Goal: Transaction & Acquisition: Book appointment/travel/reservation

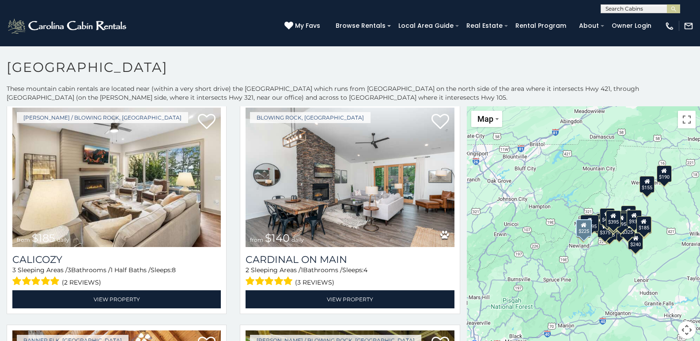
scroll to position [1766, 0]
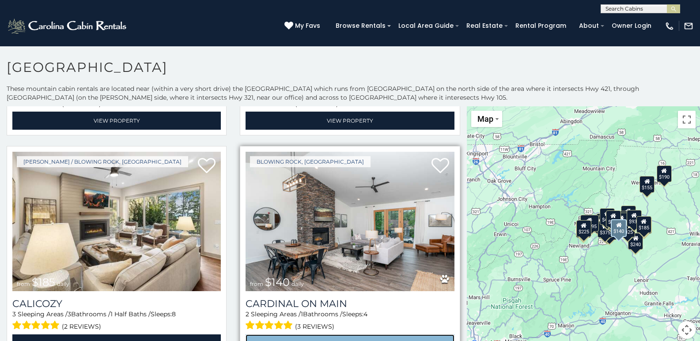
click at [365, 335] on link "View Property" at bounding box center [349, 344] width 208 height 18
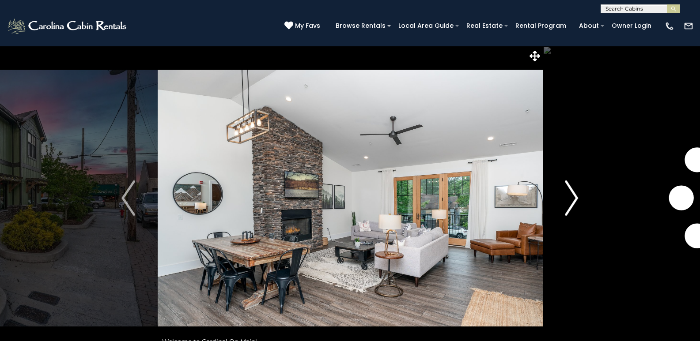
click at [573, 204] on img "Next" at bounding box center [571, 198] width 13 height 35
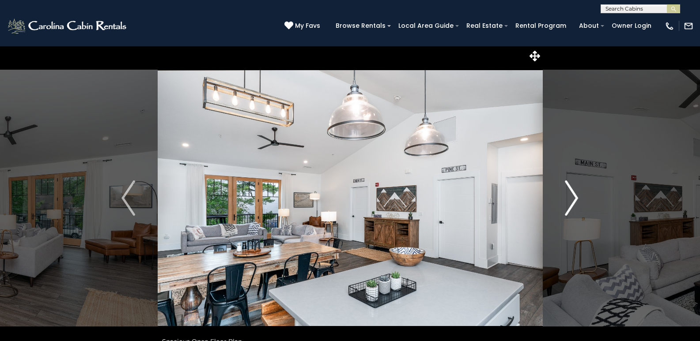
click at [574, 203] on img "Next" at bounding box center [571, 198] width 13 height 35
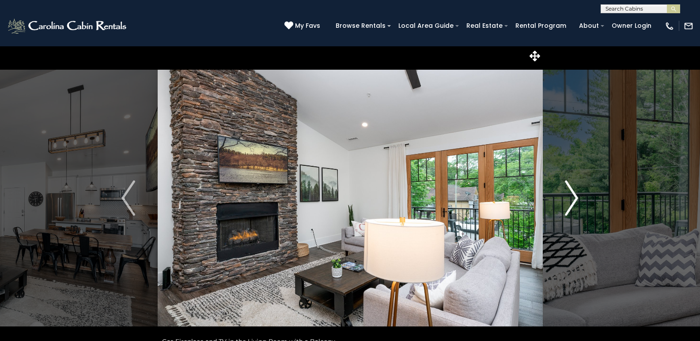
click at [574, 202] on img "Next" at bounding box center [571, 198] width 13 height 35
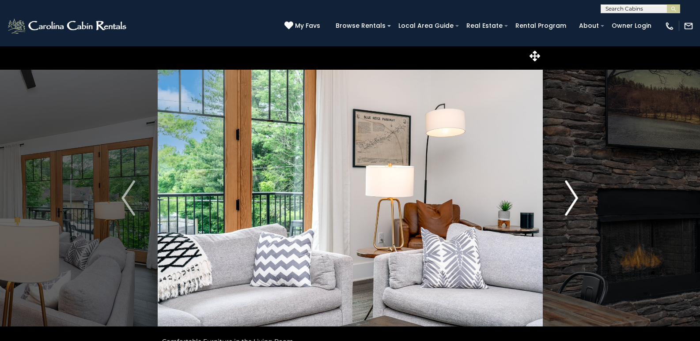
click at [575, 202] on img "Next" at bounding box center [571, 198] width 13 height 35
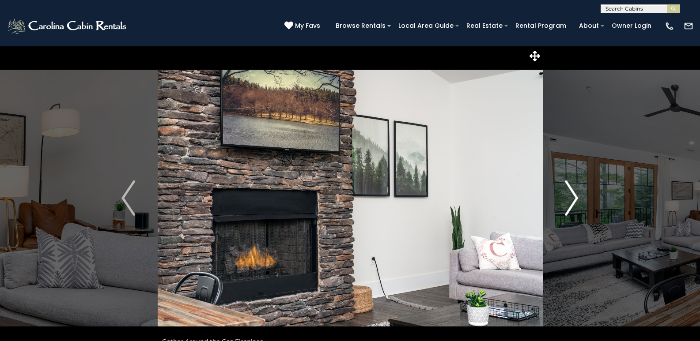
click at [575, 201] on img "Next" at bounding box center [571, 198] width 13 height 35
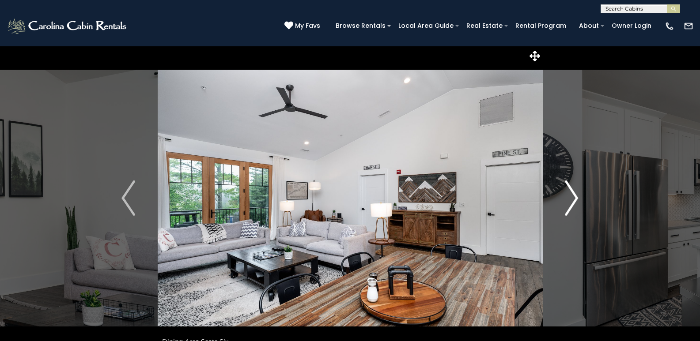
click at [576, 201] on img "Next" at bounding box center [571, 198] width 13 height 35
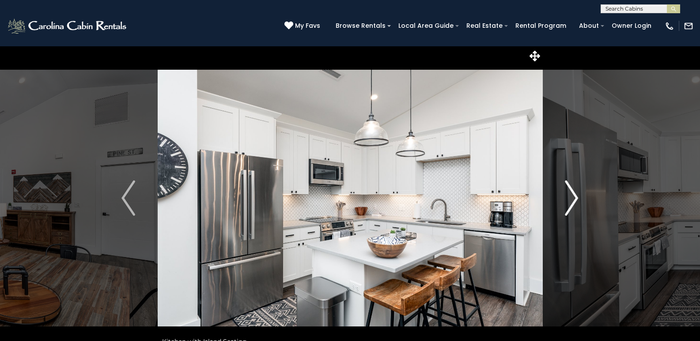
click at [576, 201] on img "Next" at bounding box center [571, 198] width 13 height 35
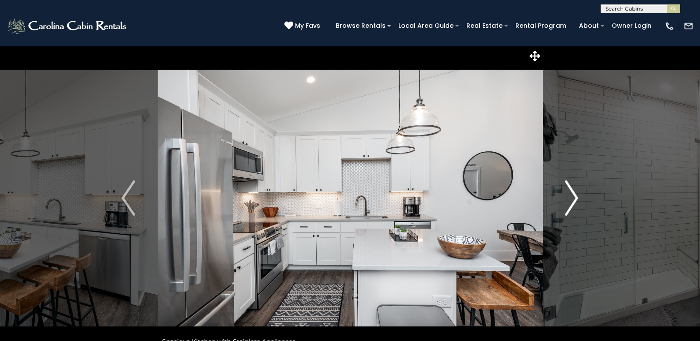
click at [576, 201] on img "Next" at bounding box center [571, 198] width 13 height 35
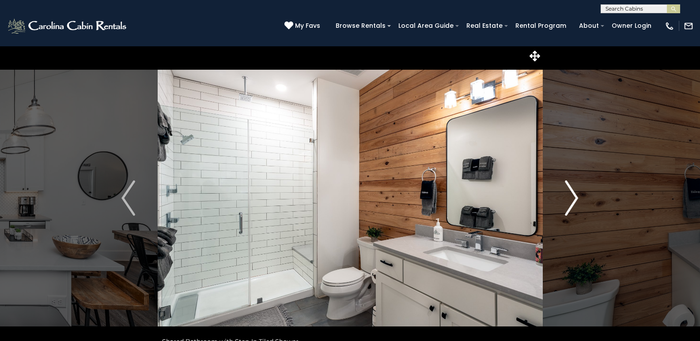
click at [576, 201] on img "Next" at bounding box center [571, 198] width 13 height 35
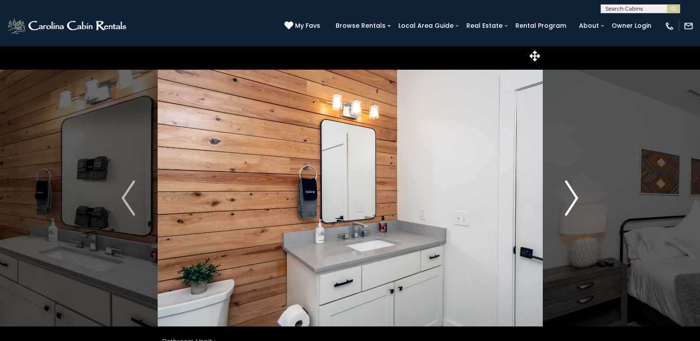
click at [576, 201] on img "Next" at bounding box center [571, 198] width 13 height 35
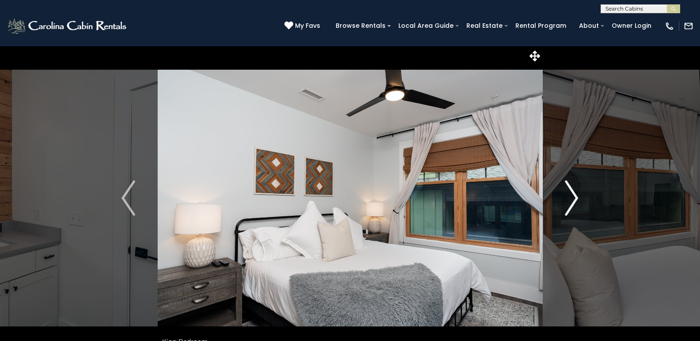
click at [577, 200] on img "Next" at bounding box center [571, 198] width 13 height 35
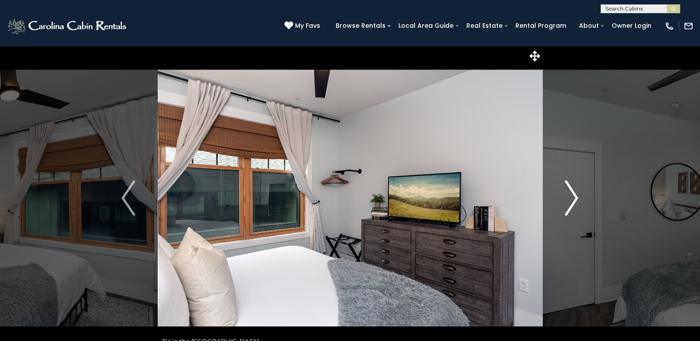
click at [577, 200] on img "Next" at bounding box center [571, 198] width 13 height 35
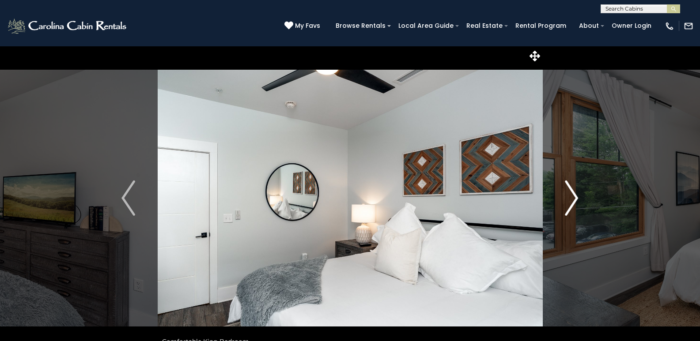
click at [577, 200] on img "Next" at bounding box center [571, 198] width 13 height 35
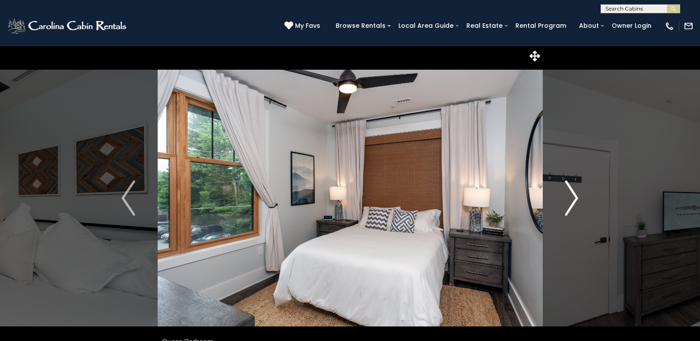
click at [577, 200] on img "Next" at bounding box center [571, 198] width 13 height 35
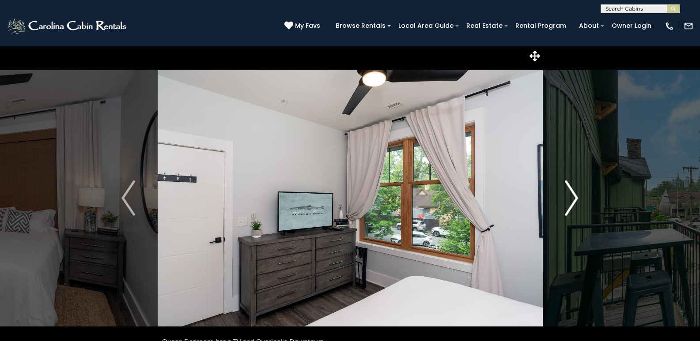
click at [577, 200] on img "Next" at bounding box center [571, 198] width 13 height 35
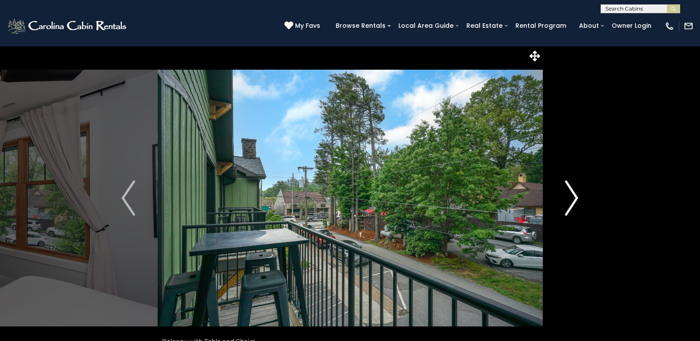
click at [577, 200] on img "Next" at bounding box center [571, 198] width 13 height 35
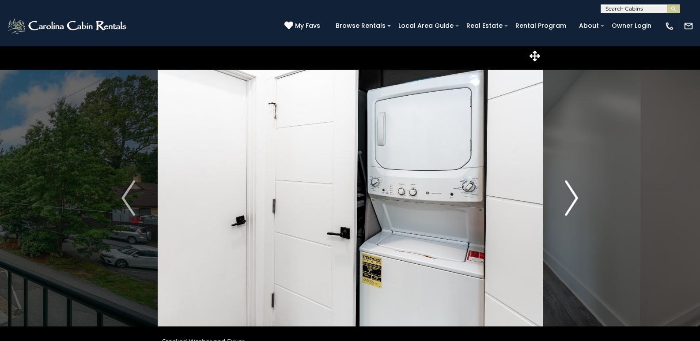
click at [577, 200] on img "Next" at bounding box center [571, 198] width 13 height 35
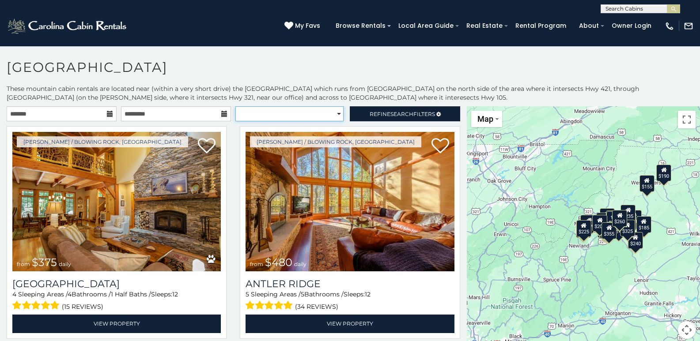
click at [332, 114] on select "**********" at bounding box center [289, 113] width 108 height 15
select select "**********"
click at [235, 106] on select "**********" at bounding box center [289, 113] width 108 height 15
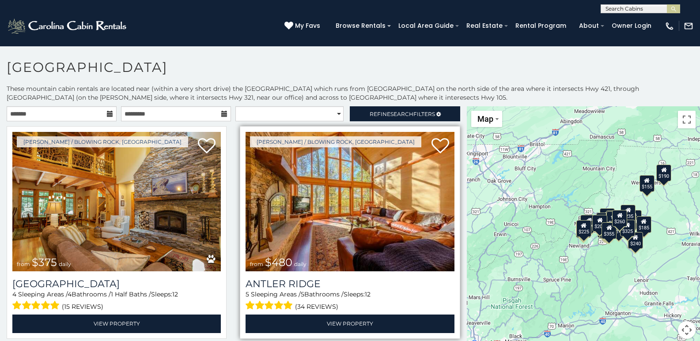
click at [313, 184] on img at bounding box center [349, 201] width 208 height 139
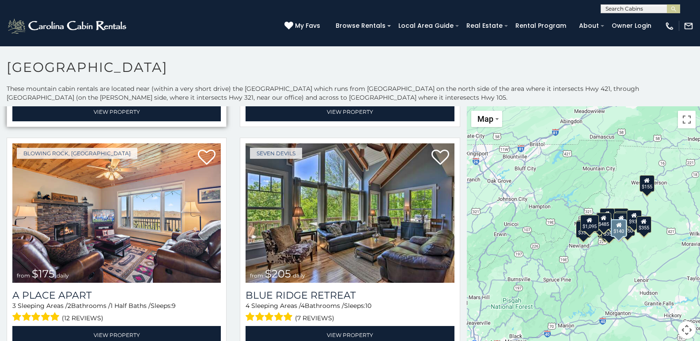
scroll to position [2472, 0]
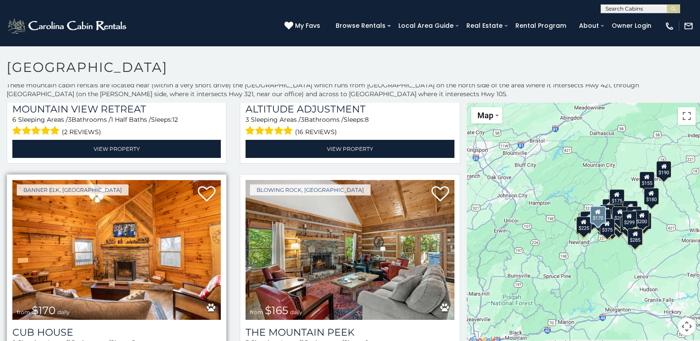
scroll to position [4853, 0]
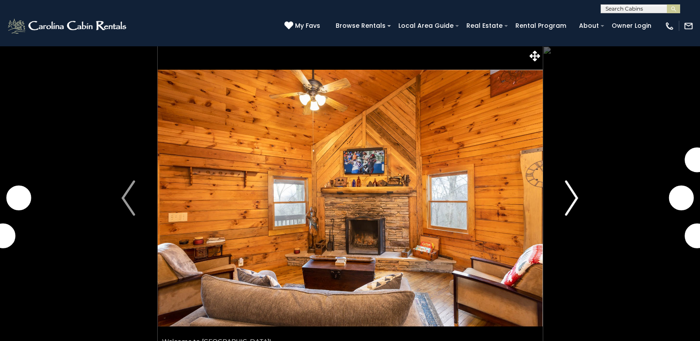
click at [577, 197] on img "Next" at bounding box center [571, 198] width 13 height 35
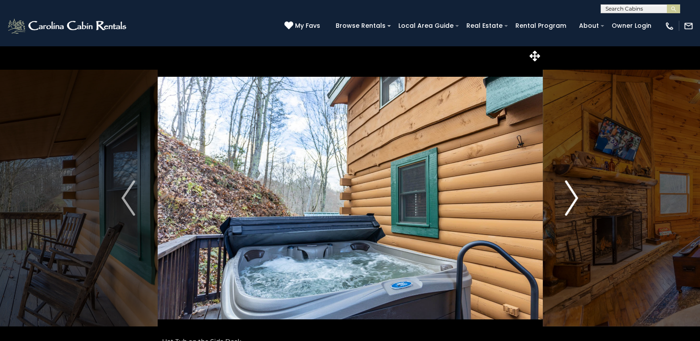
click at [577, 196] on img "Next" at bounding box center [571, 198] width 13 height 35
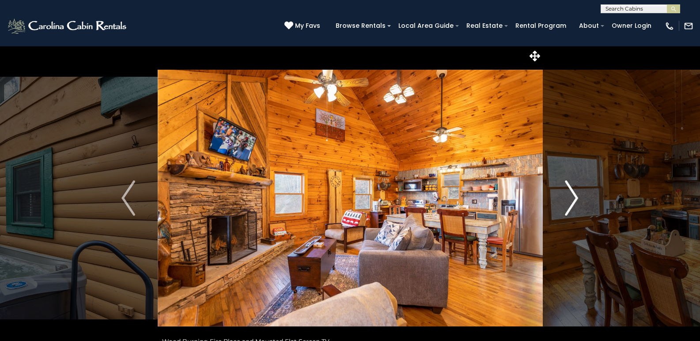
click at [576, 196] on img "Next" at bounding box center [571, 198] width 13 height 35
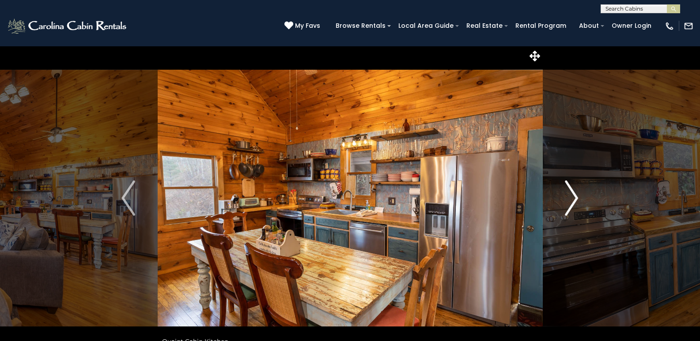
click at [576, 196] on img "Next" at bounding box center [571, 198] width 13 height 35
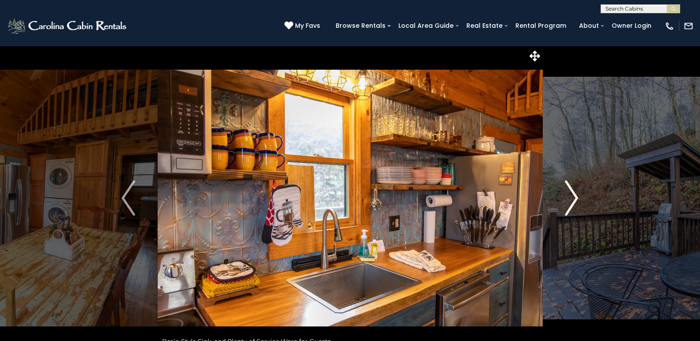
click at [576, 196] on img "Next" at bounding box center [571, 198] width 13 height 35
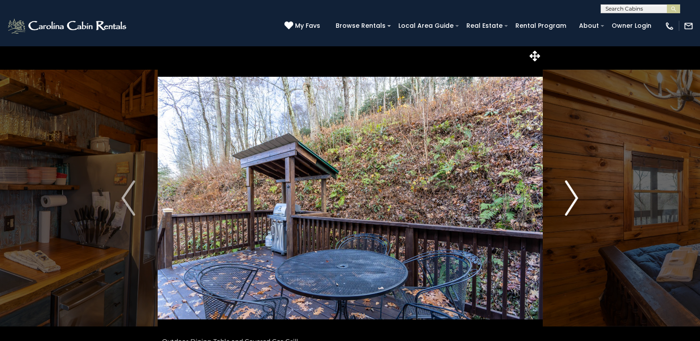
click at [576, 196] on img "Next" at bounding box center [571, 198] width 13 height 35
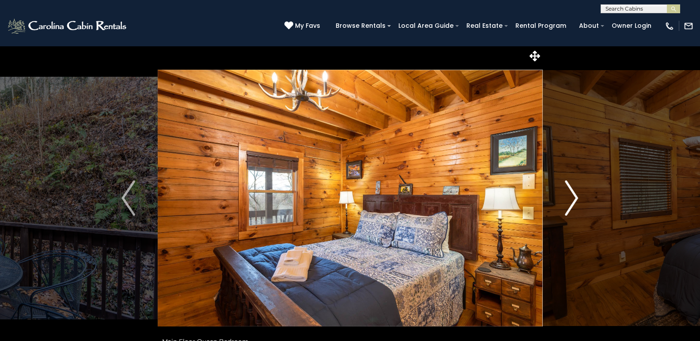
click at [577, 196] on img "Next" at bounding box center [571, 198] width 13 height 35
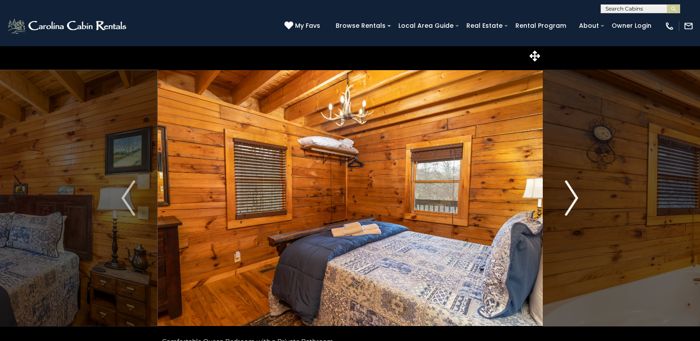
click at [577, 196] on img "Next" at bounding box center [571, 198] width 13 height 35
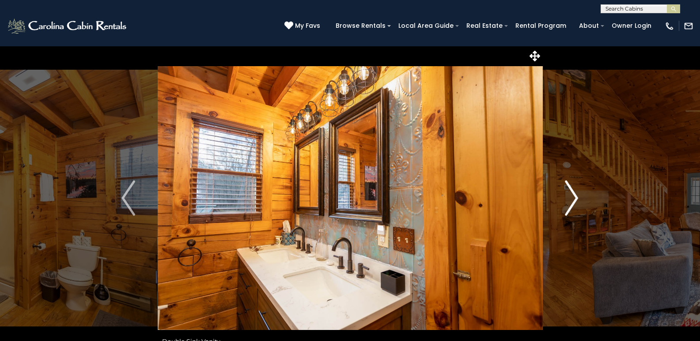
click at [577, 196] on img "Next" at bounding box center [571, 198] width 13 height 35
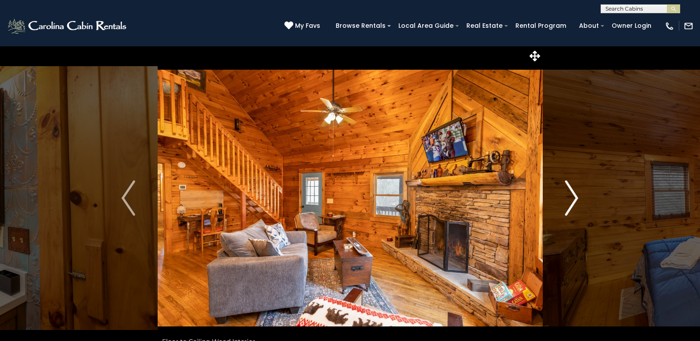
click at [577, 196] on img "Next" at bounding box center [571, 198] width 13 height 35
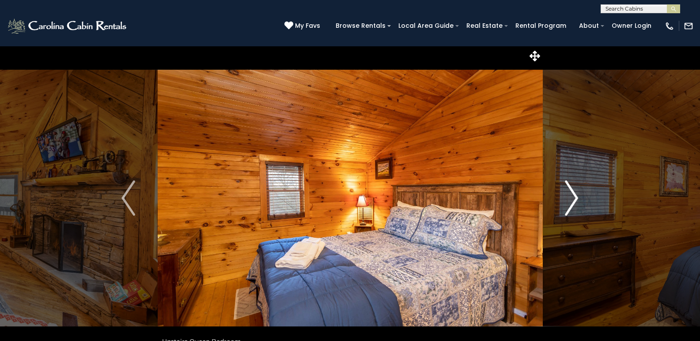
click at [577, 196] on img "Next" at bounding box center [571, 198] width 13 height 35
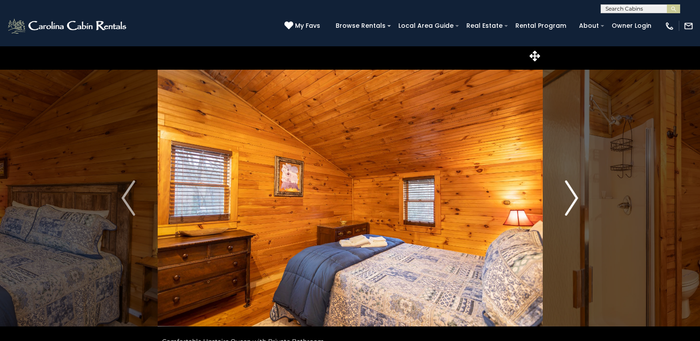
click at [578, 195] on img "Next" at bounding box center [571, 198] width 13 height 35
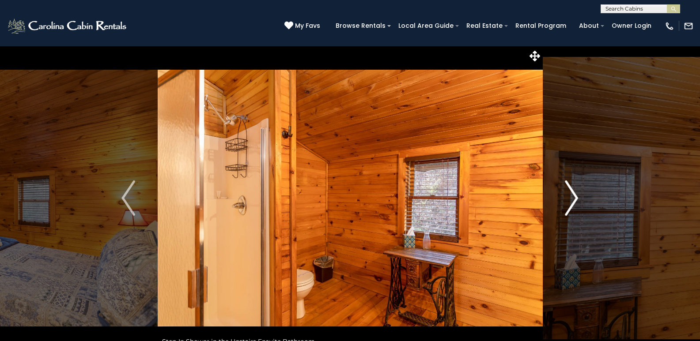
click at [578, 195] on img "Next" at bounding box center [571, 198] width 13 height 35
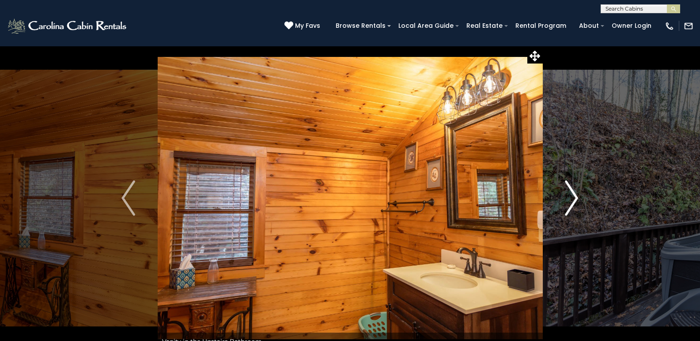
click at [579, 195] on button "Next" at bounding box center [571, 198] width 58 height 305
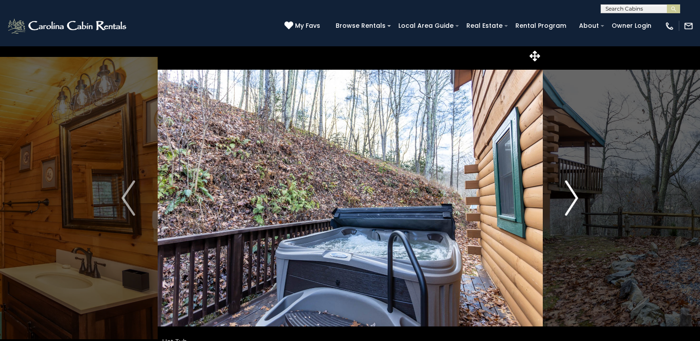
click at [579, 195] on button "Next" at bounding box center [571, 198] width 58 height 305
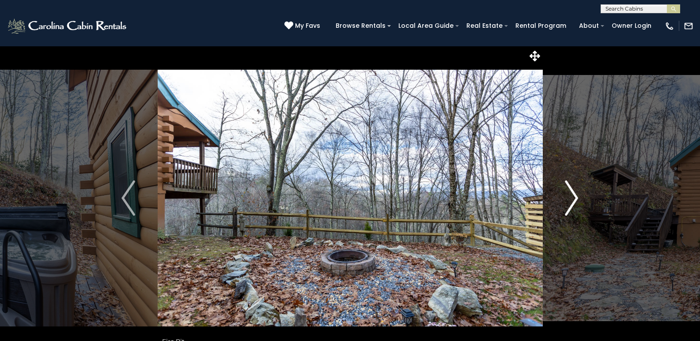
click at [579, 195] on button "Next" at bounding box center [571, 198] width 58 height 305
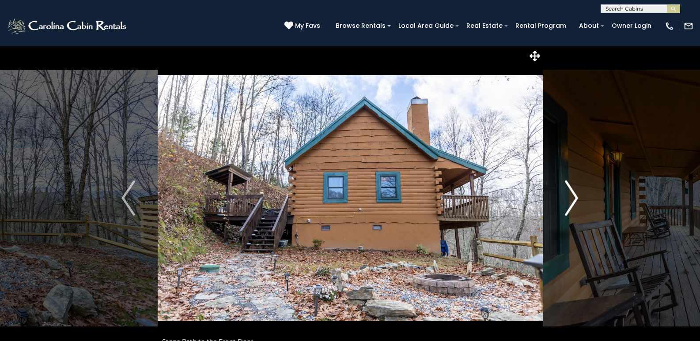
click at [581, 194] on button "Next" at bounding box center [571, 198] width 58 height 305
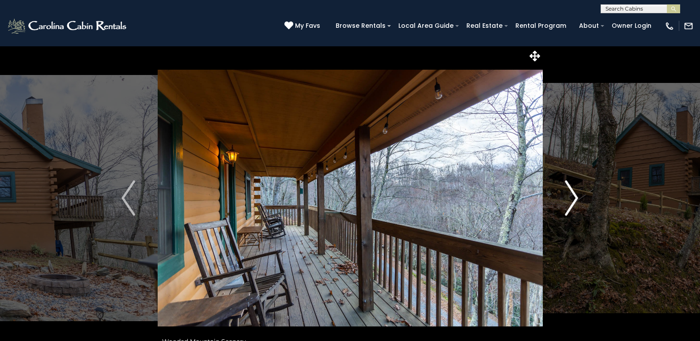
click at [581, 194] on button "Next" at bounding box center [571, 198] width 58 height 305
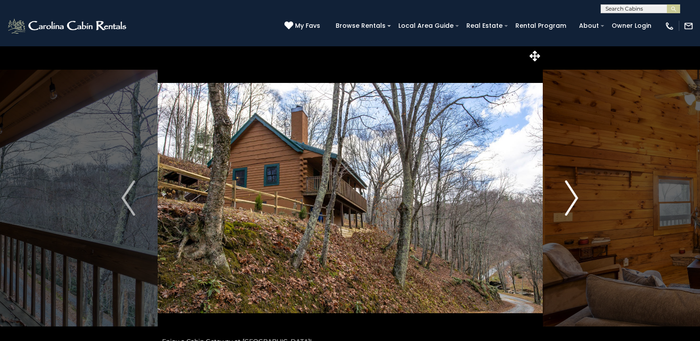
click at [581, 194] on button "Next" at bounding box center [571, 198] width 58 height 305
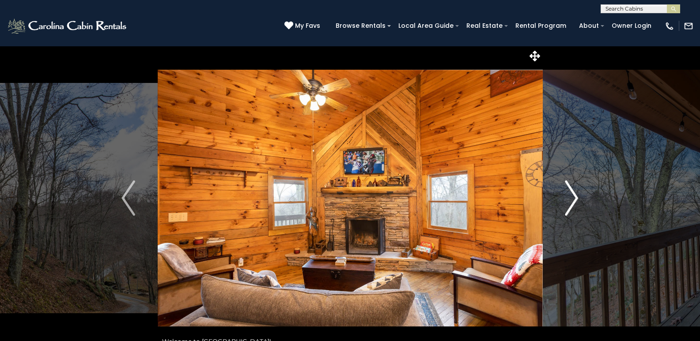
click at [581, 194] on button "Next" at bounding box center [571, 198] width 58 height 305
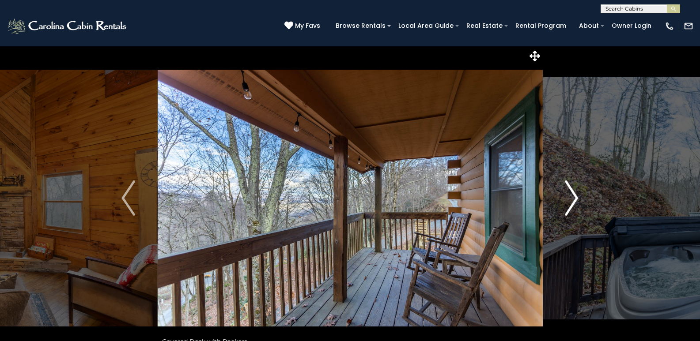
click at [581, 194] on button "Next" at bounding box center [571, 198] width 58 height 305
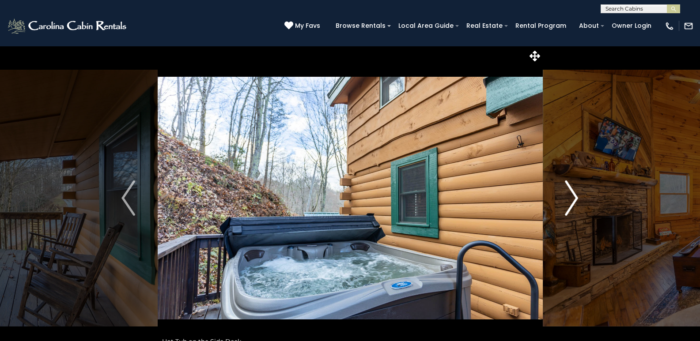
click at [581, 194] on button "Next" at bounding box center [571, 198] width 58 height 305
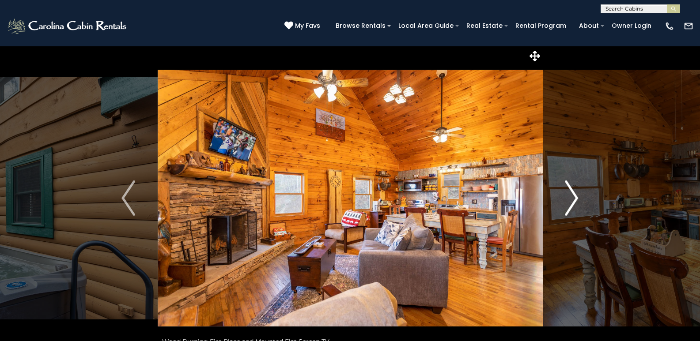
click at [581, 194] on button "Next" at bounding box center [571, 198] width 58 height 305
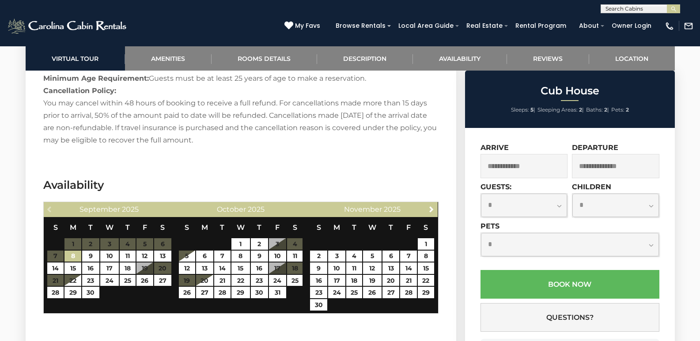
scroll to position [1368, 0]
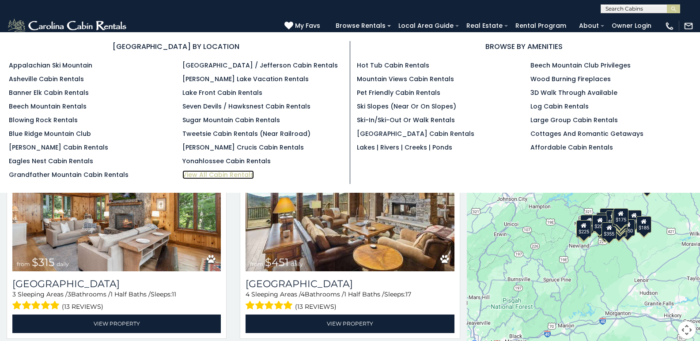
click at [230, 177] on link "View All Cabin Rentals" at bounding box center [218, 174] width 72 height 9
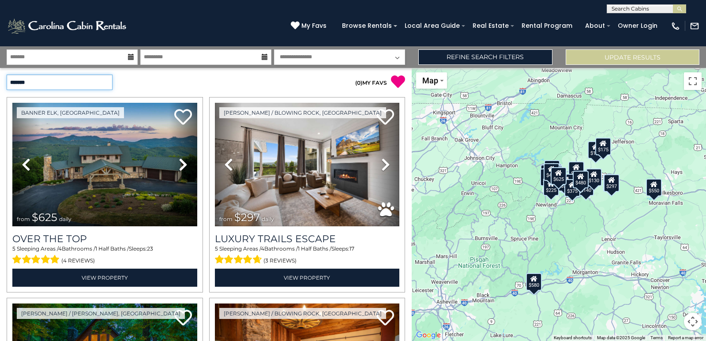
click at [107, 82] on select "**********" at bounding box center [60, 82] width 106 height 15
select select "**********"
click at [7, 75] on select "**********" at bounding box center [60, 82] width 106 height 15
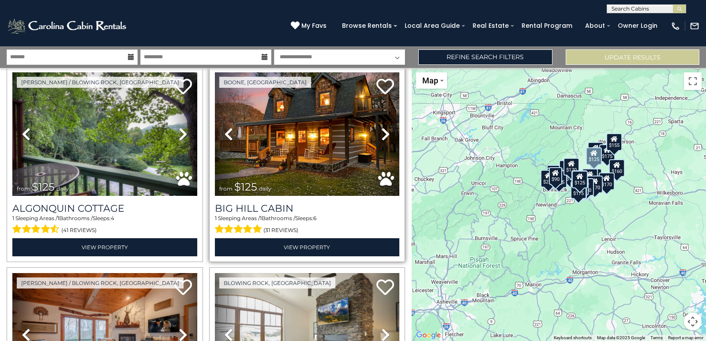
scroll to position [44, 0]
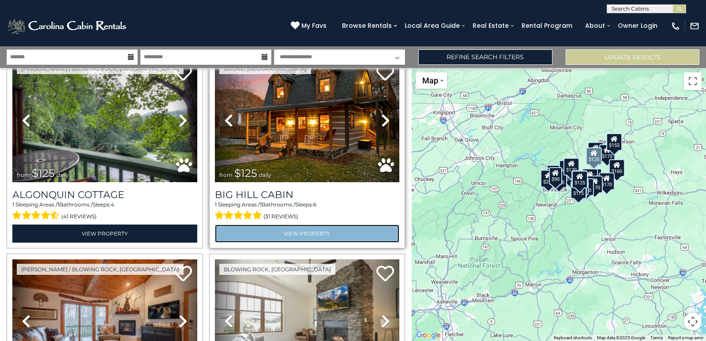
click at [308, 231] on link "View Property" at bounding box center [307, 234] width 185 height 18
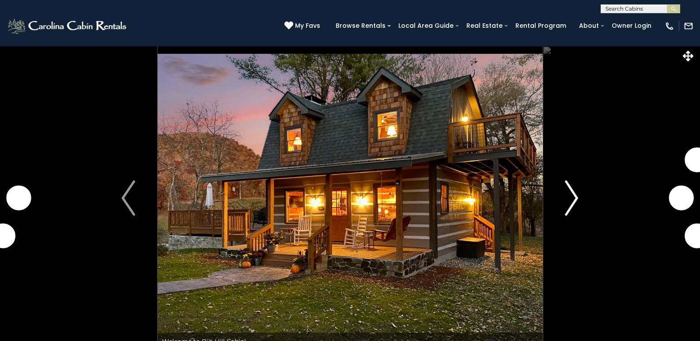
click at [572, 204] on img "Next" at bounding box center [571, 198] width 13 height 35
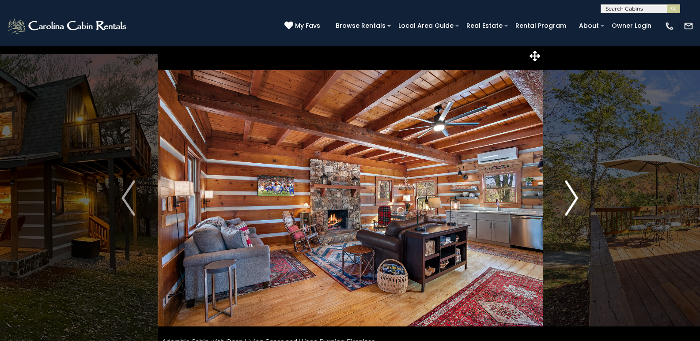
click at [572, 203] on img "Next" at bounding box center [571, 198] width 13 height 35
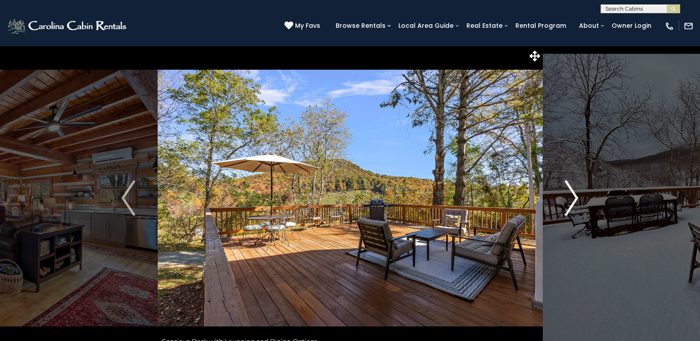
click at [572, 203] on img "Next" at bounding box center [571, 198] width 13 height 35
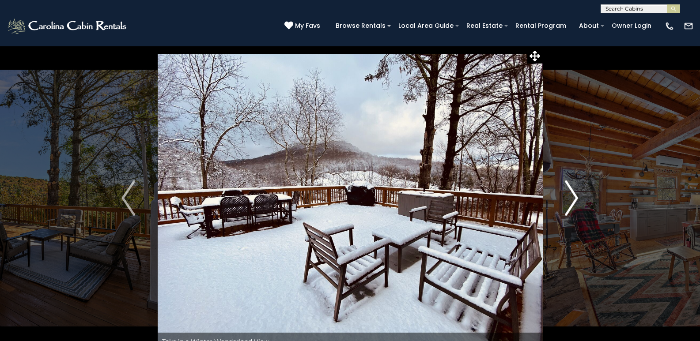
click at [573, 203] on img "Next" at bounding box center [571, 198] width 13 height 35
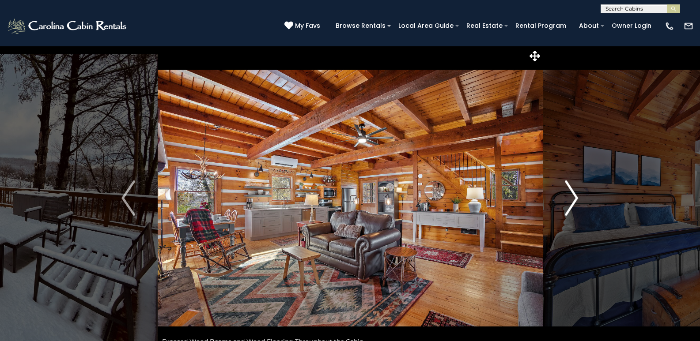
click at [573, 203] on img "Next" at bounding box center [571, 198] width 13 height 35
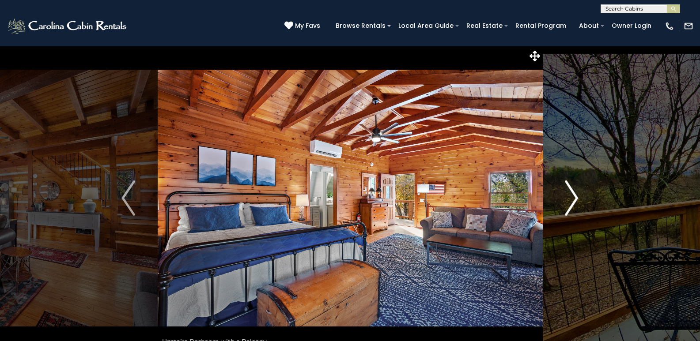
click at [573, 203] on img "Next" at bounding box center [571, 198] width 13 height 35
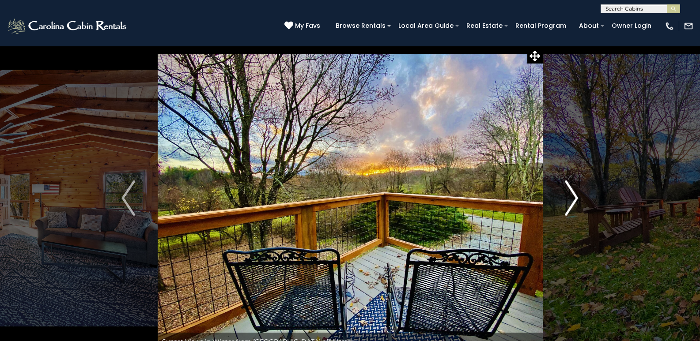
click at [575, 203] on img "Next" at bounding box center [571, 198] width 13 height 35
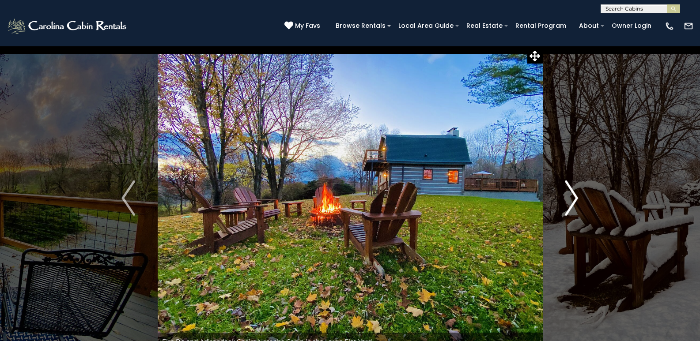
click at [575, 203] on img "Next" at bounding box center [571, 198] width 13 height 35
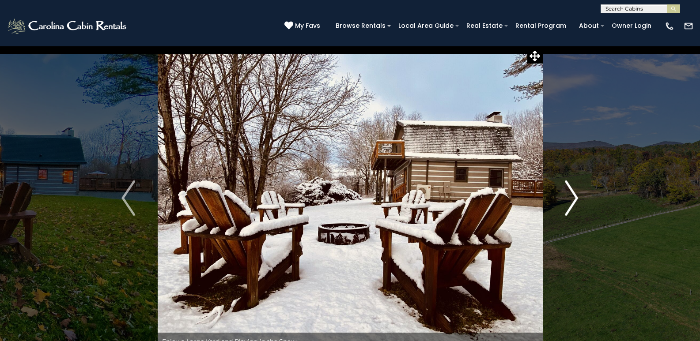
click at [575, 203] on img "Next" at bounding box center [571, 198] width 13 height 35
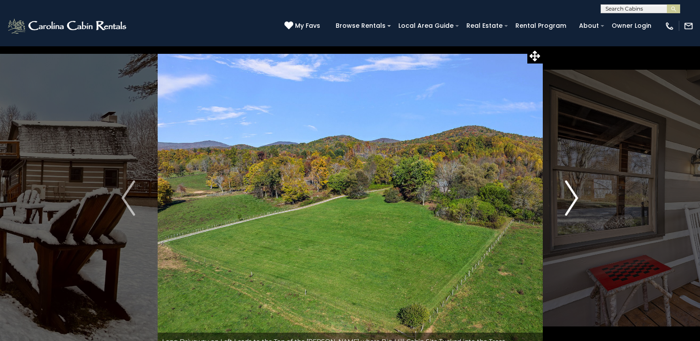
click at [576, 203] on img "Next" at bounding box center [571, 198] width 13 height 35
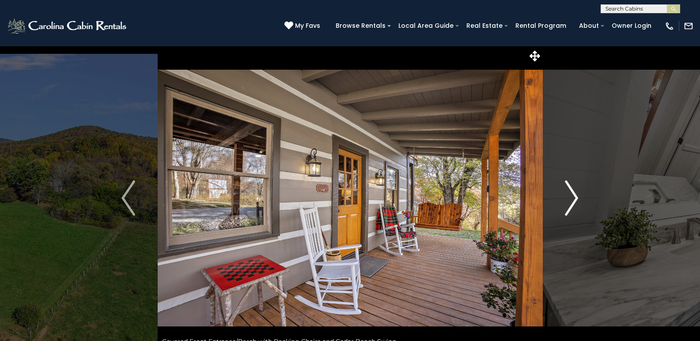
click at [576, 203] on img "Next" at bounding box center [571, 198] width 13 height 35
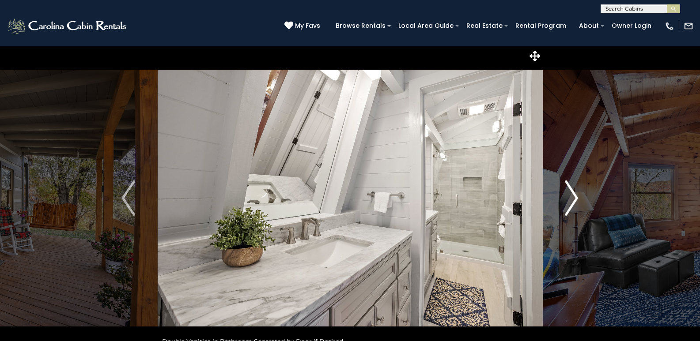
click at [577, 203] on img "Next" at bounding box center [571, 198] width 13 height 35
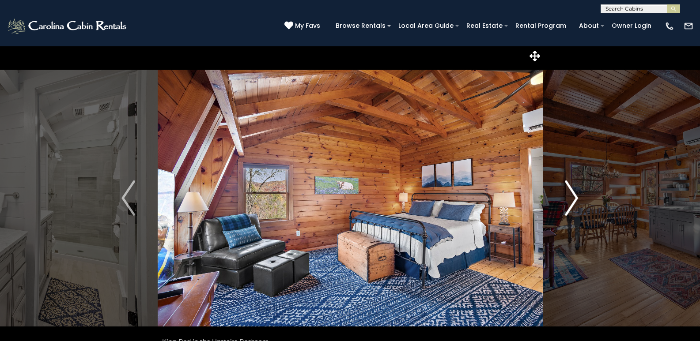
click at [577, 203] on img "Next" at bounding box center [571, 198] width 13 height 35
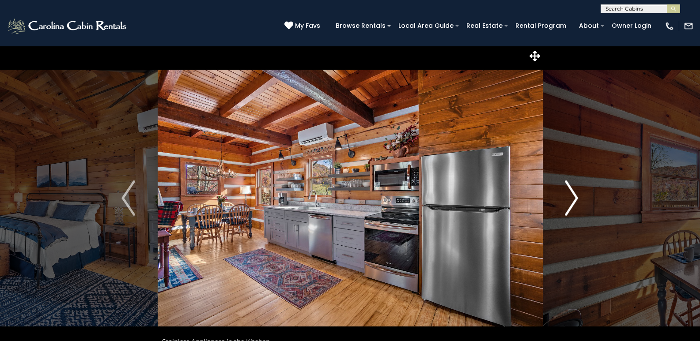
click at [580, 203] on button "Next" at bounding box center [571, 198] width 58 height 305
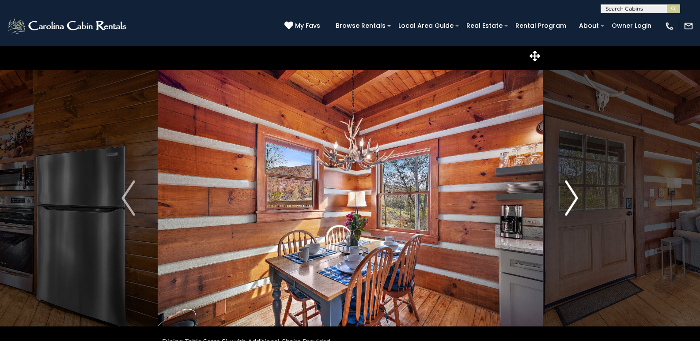
click at [581, 203] on button "Next" at bounding box center [571, 198] width 58 height 305
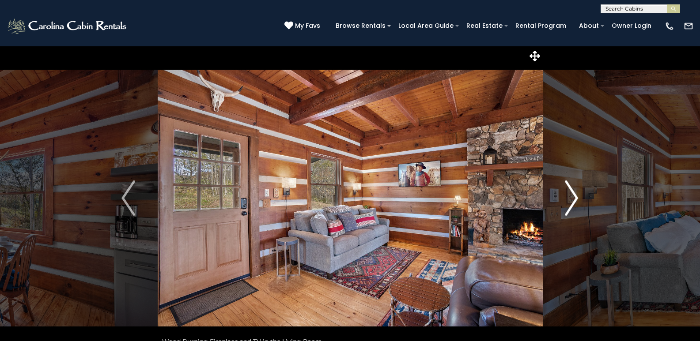
click at [582, 202] on button "Next" at bounding box center [571, 198] width 58 height 305
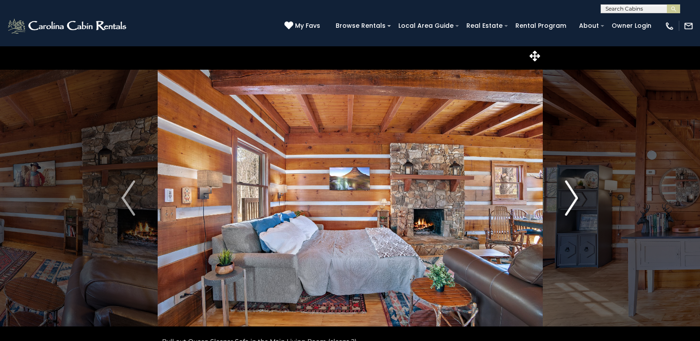
click at [584, 202] on button "Next" at bounding box center [571, 198] width 58 height 305
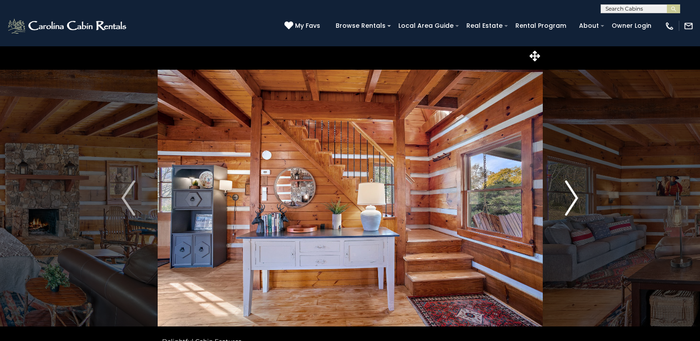
click at [585, 202] on button "Next" at bounding box center [571, 198] width 58 height 305
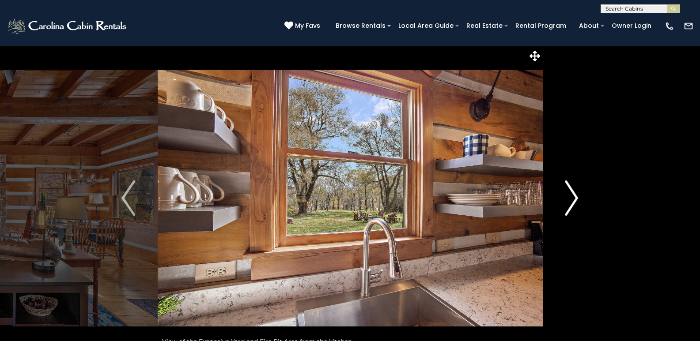
click at [586, 202] on button "Next" at bounding box center [571, 198] width 58 height 305
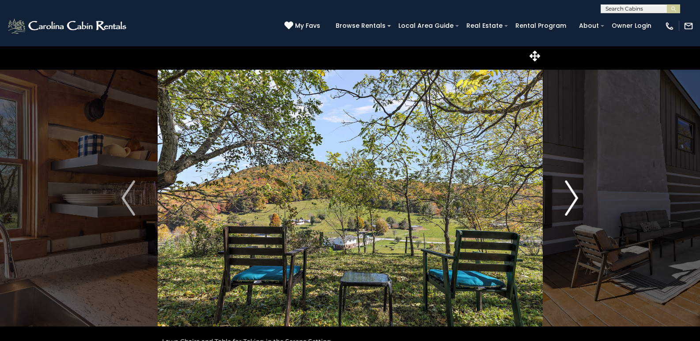
click at [589, 202] on button "Next" at bounding box center [571, 198] width 58 height 305
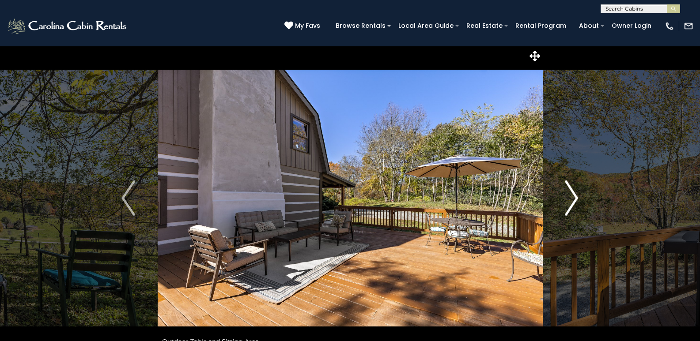
click at [577, 201] on img "Next" at bounding box center [571, 198] width 13 height 35
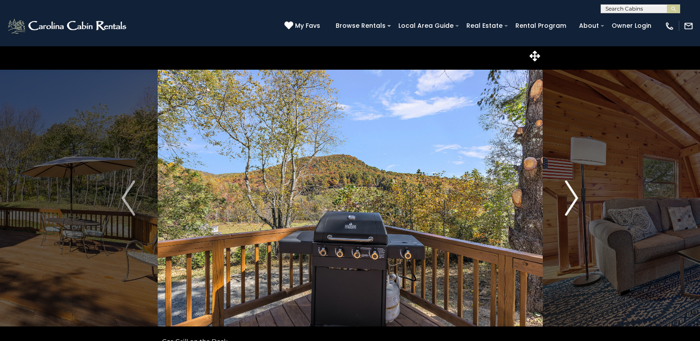
click at [577, 201] on img "Next" at bounding box center [571, 198] width 13 height 35
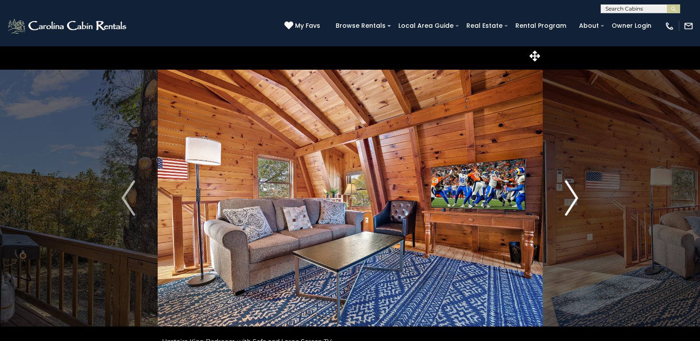
click at [584, 200] on button "Next" at bounding box center [571, 198] width 58 height 305
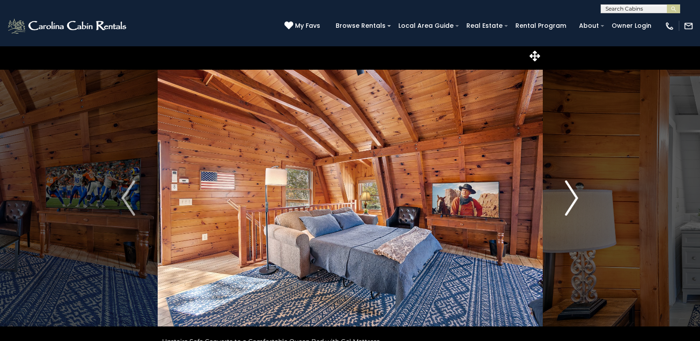
click at [587, 200] on button "Next" at bounding box center [571, 198] width 58 height 305
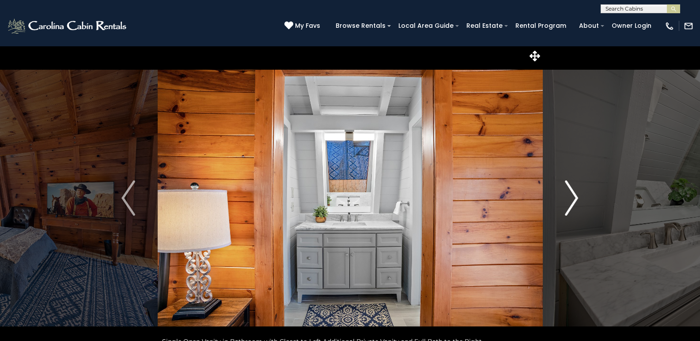
click at [587, 200] on button "Next" at bounding box center [571, 198] width 58 height 305
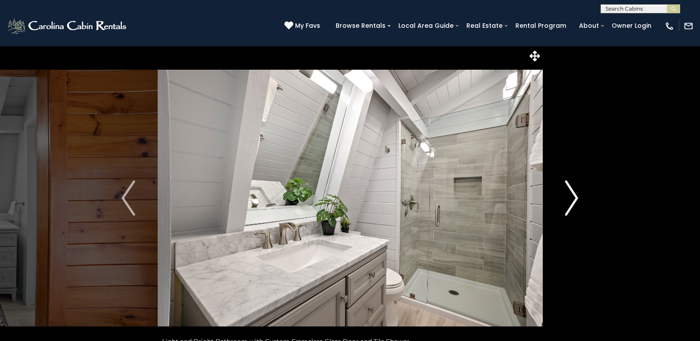
click at [588, 200] on button "Next" at bounding box center [571, 198] width 58 height 305
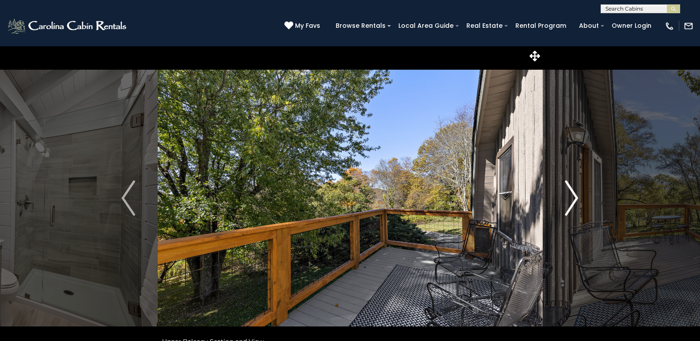
click at [591, 200] on button "Next" at bounding box center [571, 198] width 58 height 305
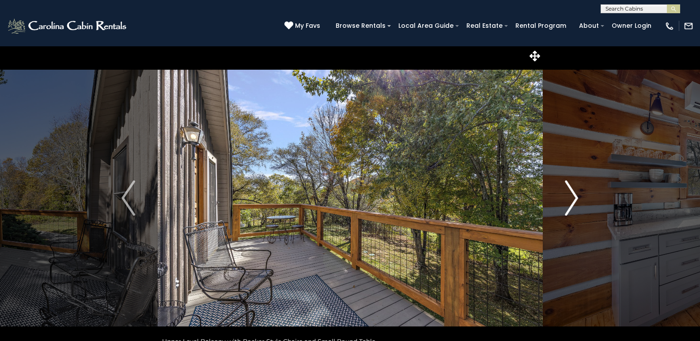
click at [592, 200] on button "Next" at bounding box center [571, 198] width 58 height 305
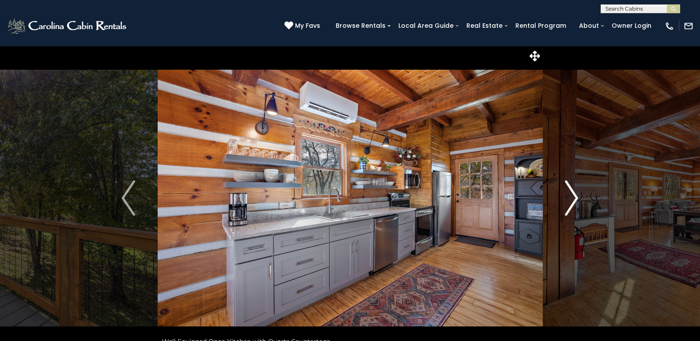
click at [592, 200] on button "Next" at bounding box center [571, 198] width 58 height 305
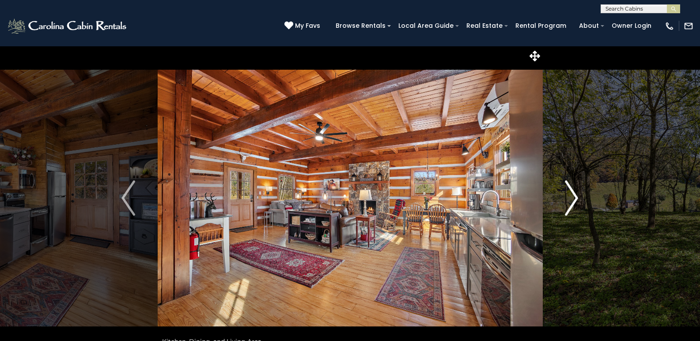
click at [592, 200] on button "Next" at bounding box center [571, 198] width 58 height 305
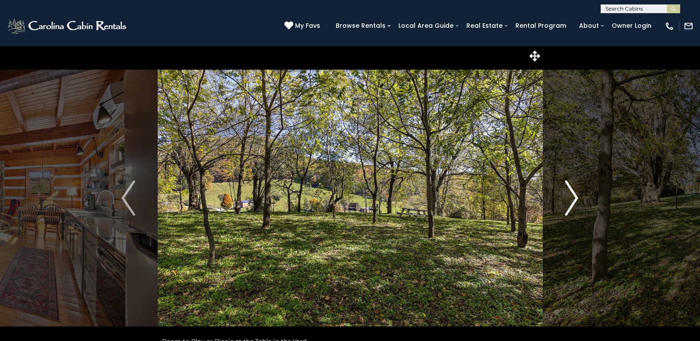
click at [592, 200] on button "Next" at bounding box center [571, 198] width 58 height 305
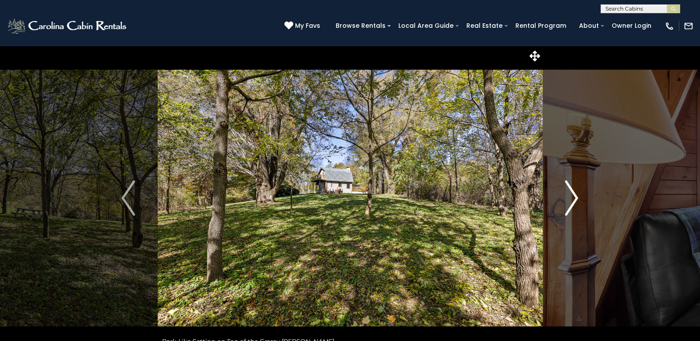
click at [592, 200] on button "Next" at bounding box center [571, 198] width 58 height 305
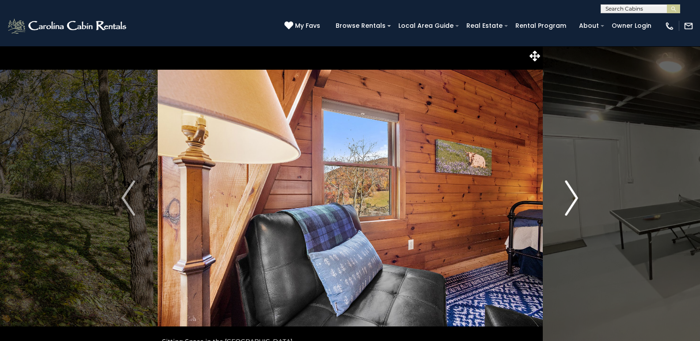
click at [593, 200] on button "Next" at bounding box center [571, 198] width 58 height 305
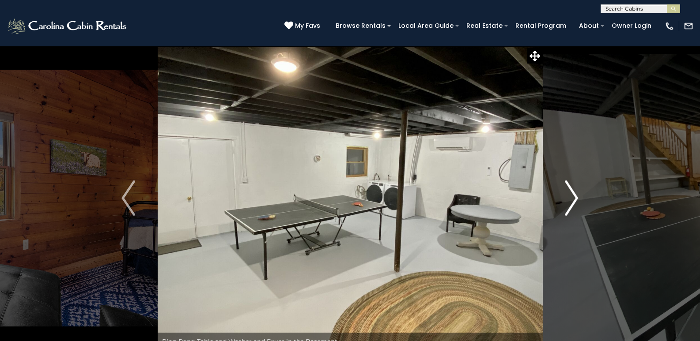
click at [569, 202] on img "Next" at bounding box center [571, 198] width 13 height 35
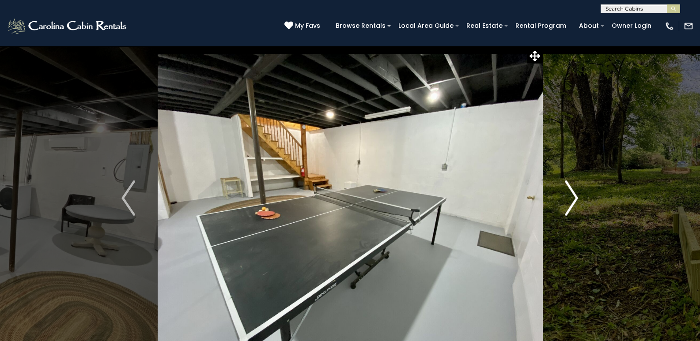
click at [574, 200] on img "Next" at bounding box center [571, 198] width 13 height 35
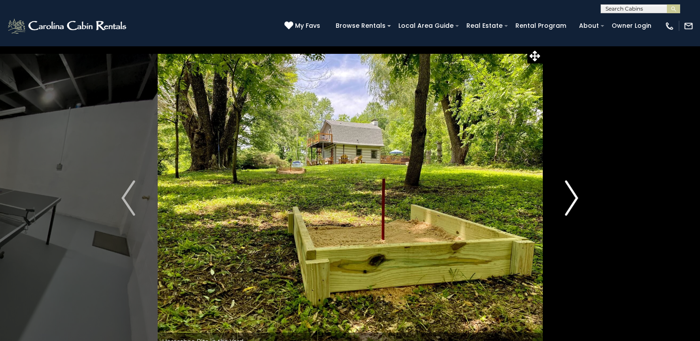
click at [577, 200] on img "Next" at bounding box center [571, 198] width 13 height 35
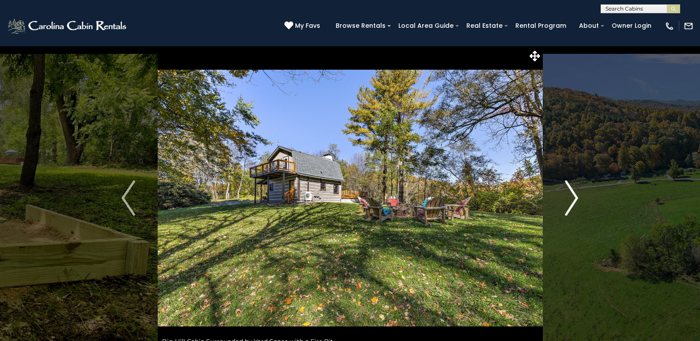
click at [580, 200] on button "Next" at bounding box center [571, 198] width 58 height 305
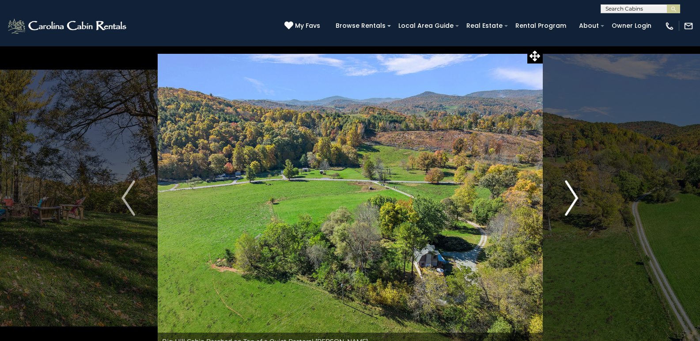
click at [582, 200] on button "Next" at bounding box center [571, 198] width 58 height 305
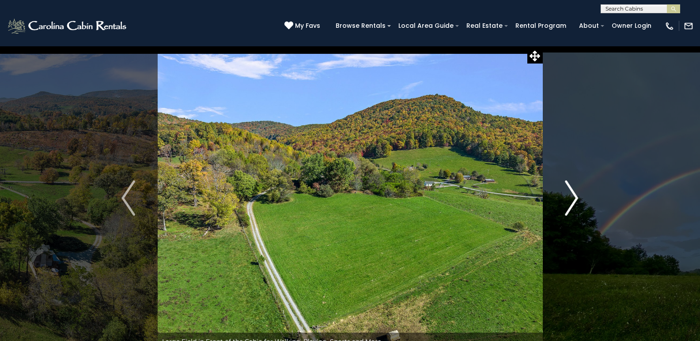
click at [583, 200] on button "Next" at bounding box center [571, 198] width 58 height 305
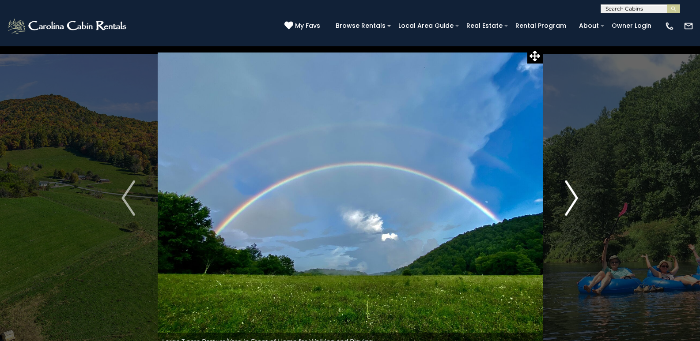
click at [585, 200] on button "Next" at bounding box center [571, 198] width 58 height 305
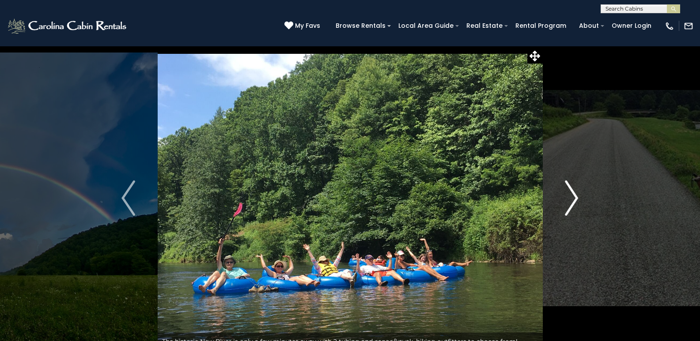
click at [587, 200] on button "Next" at bounding box center [571, 198] width 58 height 305
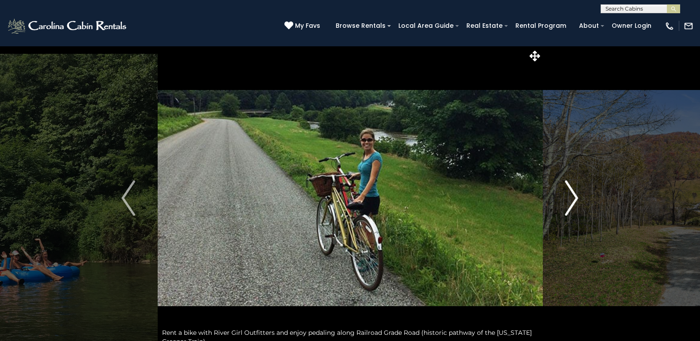
click at [587, 200] on button "Next" at bounding box center [571, 198] width 58 height 305
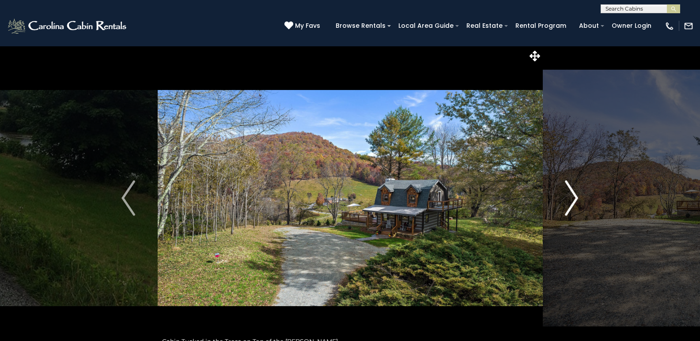
click at [587, 200] on button "Next" at bounding box center [571, 198] width 58 height 305
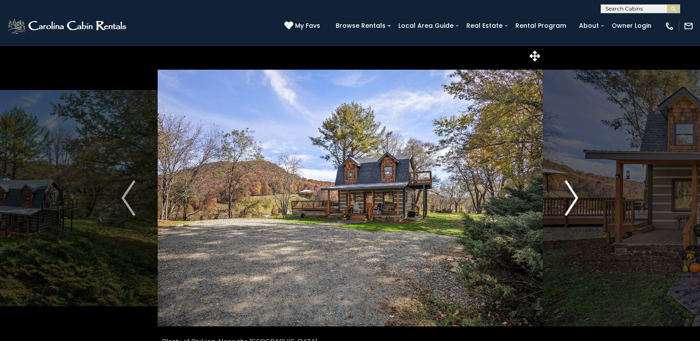
click at [588, 200] on button "Next" at bounding box center [571, 198] width 58 height 305
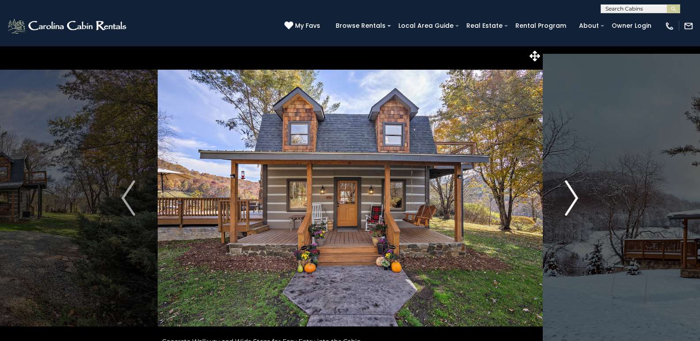
click at [588, 201] on button "Next" at bounding box center [571, 198] width 58 height 305
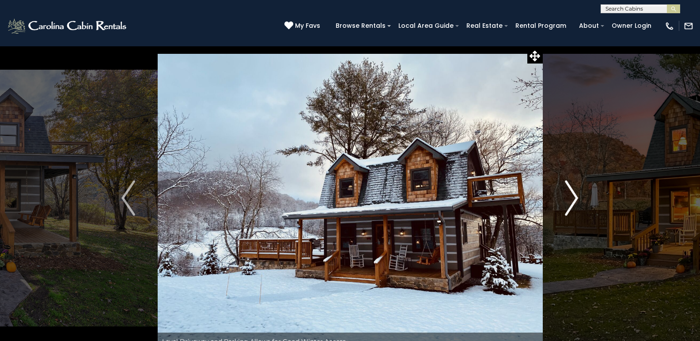
click at [588, 201] on button "Next" at bounding box center [571, 198] width 58 height 305
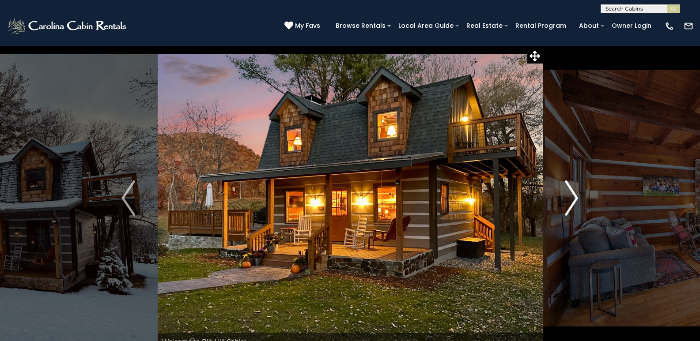
click at [588, 201] on button "Next" at bounding box center [571, 198] width 58 height 305
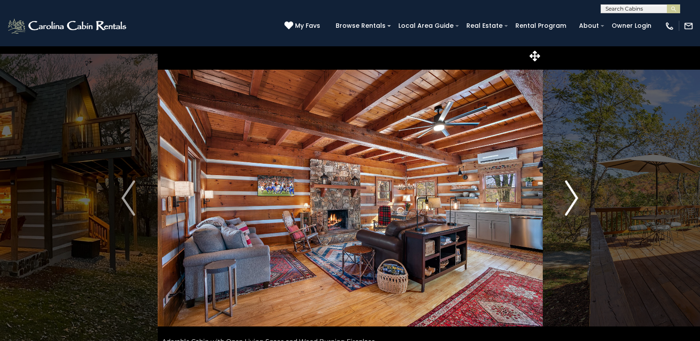
click at [588, 201] on button "Next" at bounding box center [571, 198] width 58 height 305
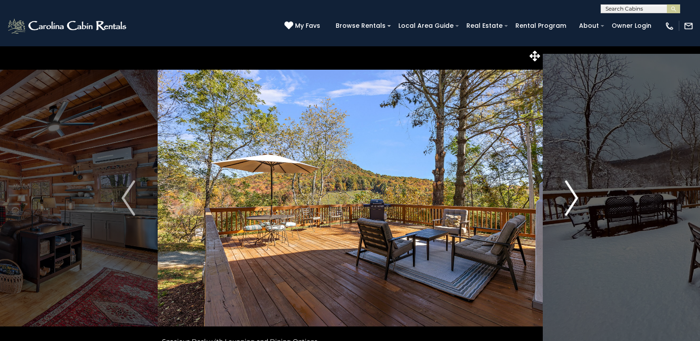
click at [588, 201] on button "Next" at bounding box center [571, 198] width 58 height 305
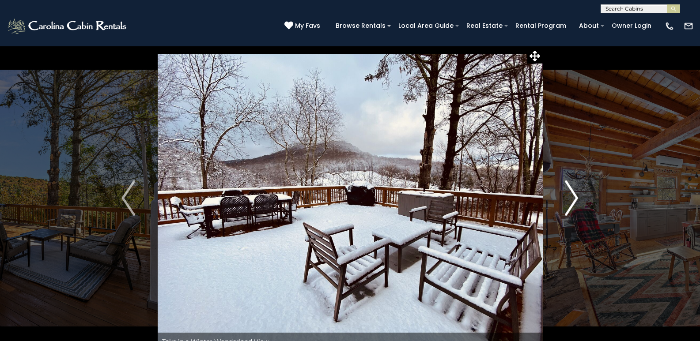
click at [588, 201] on button "Next" at bounding box center [571, 198] width 58 height 305
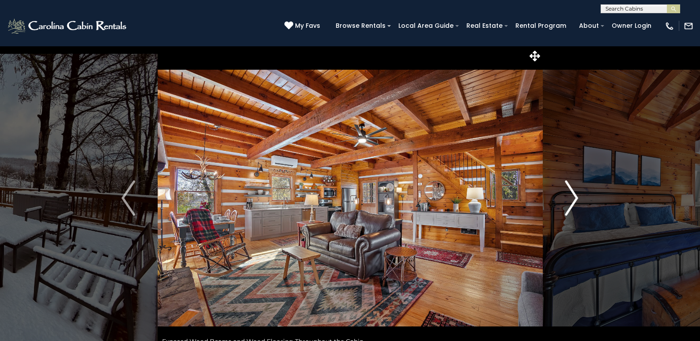
click at [589, 201] on button "Next" at bounding box center [571, 198] width 58 height 305
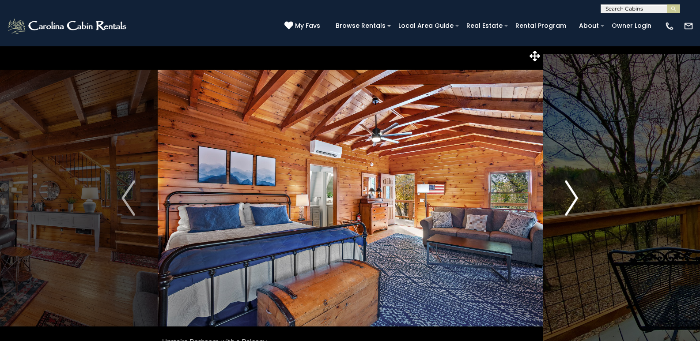
click at [590, 201] on button "Next" at bounding box center [571, 198] width 58 height 305
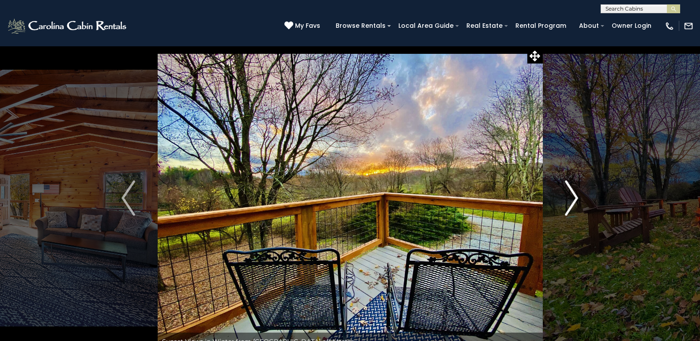
click at [590, 201] on button "Next" at bounding box center [571, 198] width 58 height 305
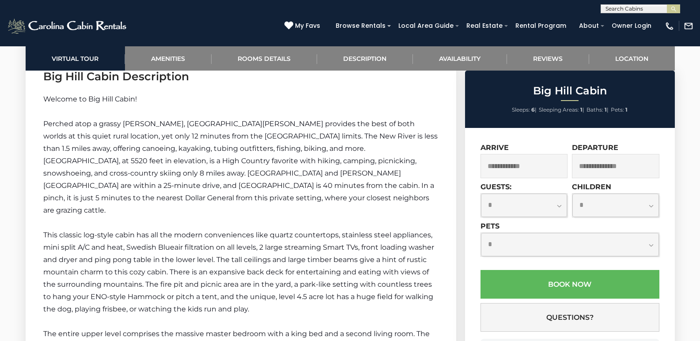
scroll to position [1148, 0]
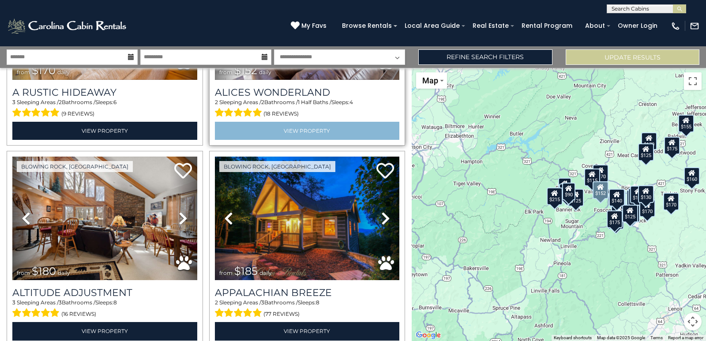
scroll to position [971, 0]
